Goal: Navigation & Orientation: Understand site structure

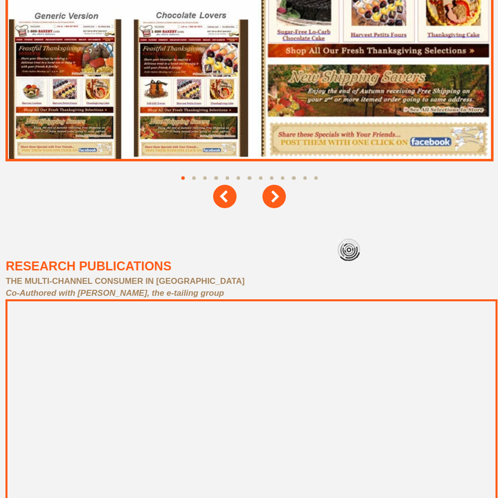
scroll to position [4478, 0]
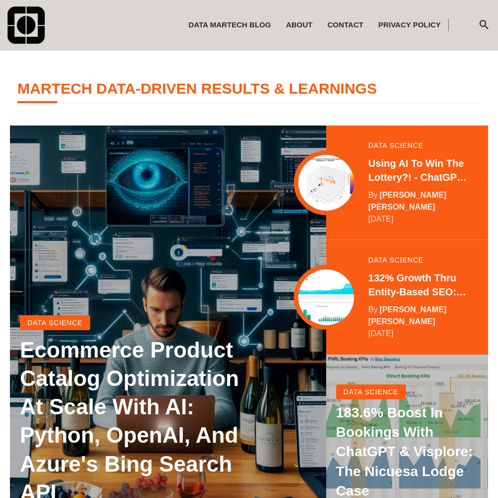
scroll to position [197, 0]
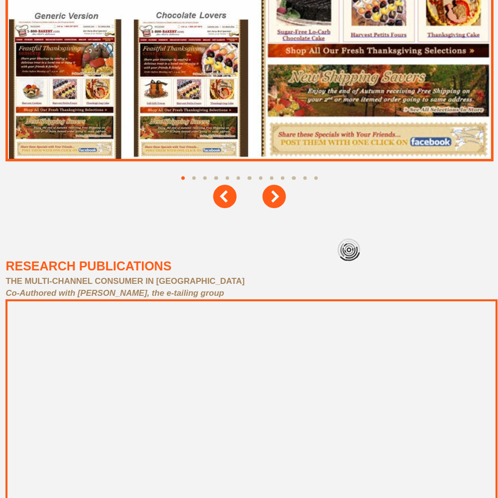
scroll to position [4478, 0]
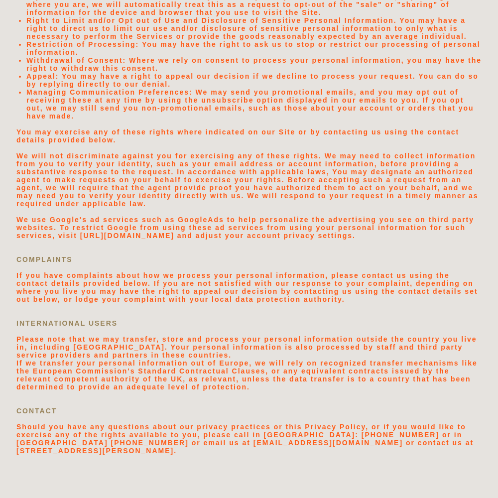
scroll to position [2114, 0]
